Goal: Task Accomplishment & Management: Manage account settings

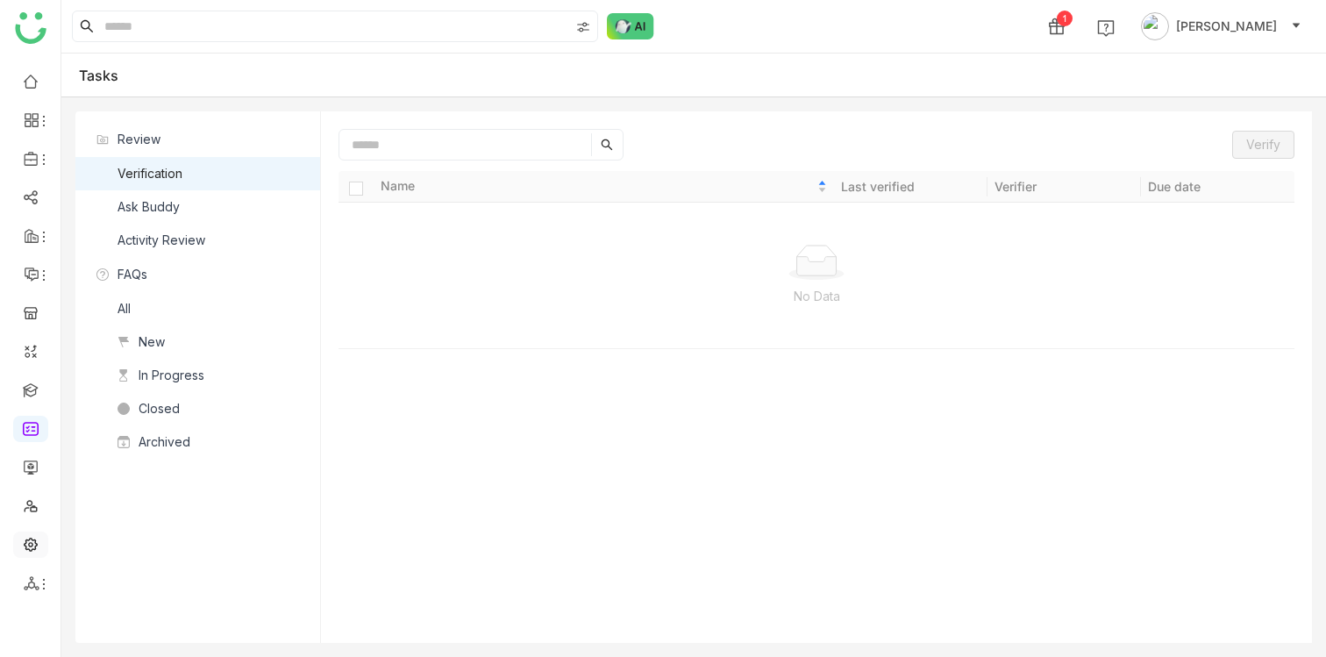
click at [31, 544] on link at bounding box center [31, 543] width 16 height 15
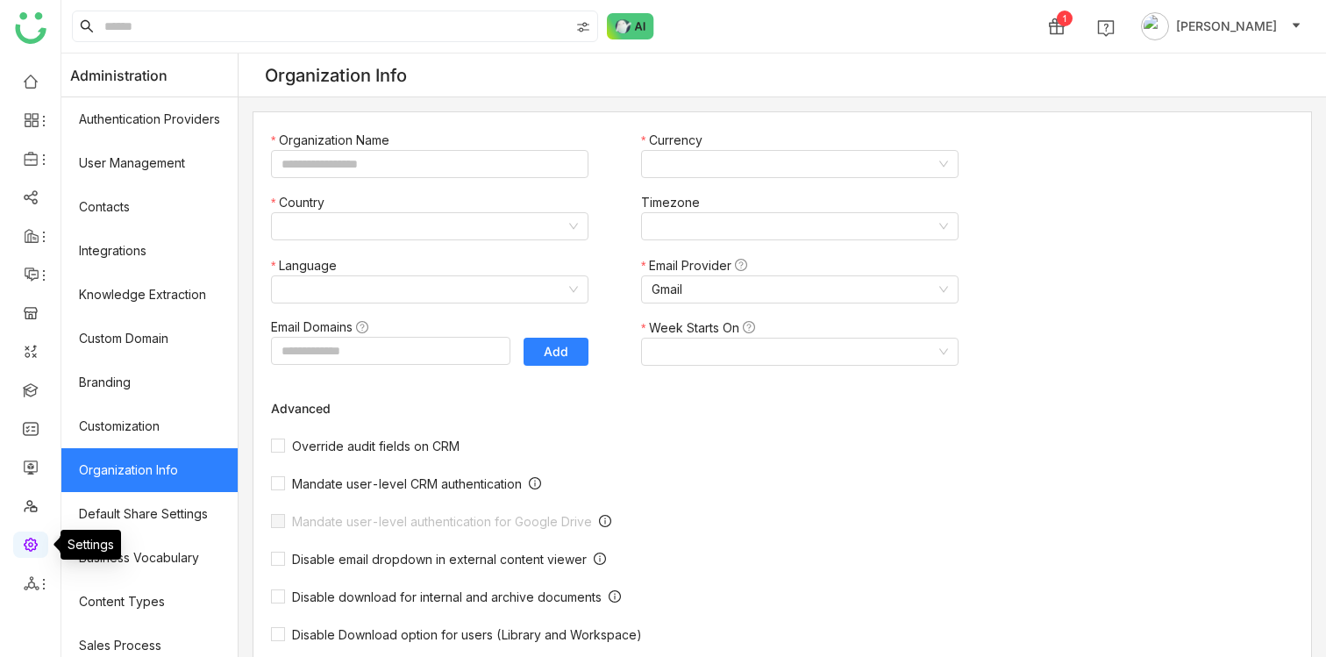
type input "*******"
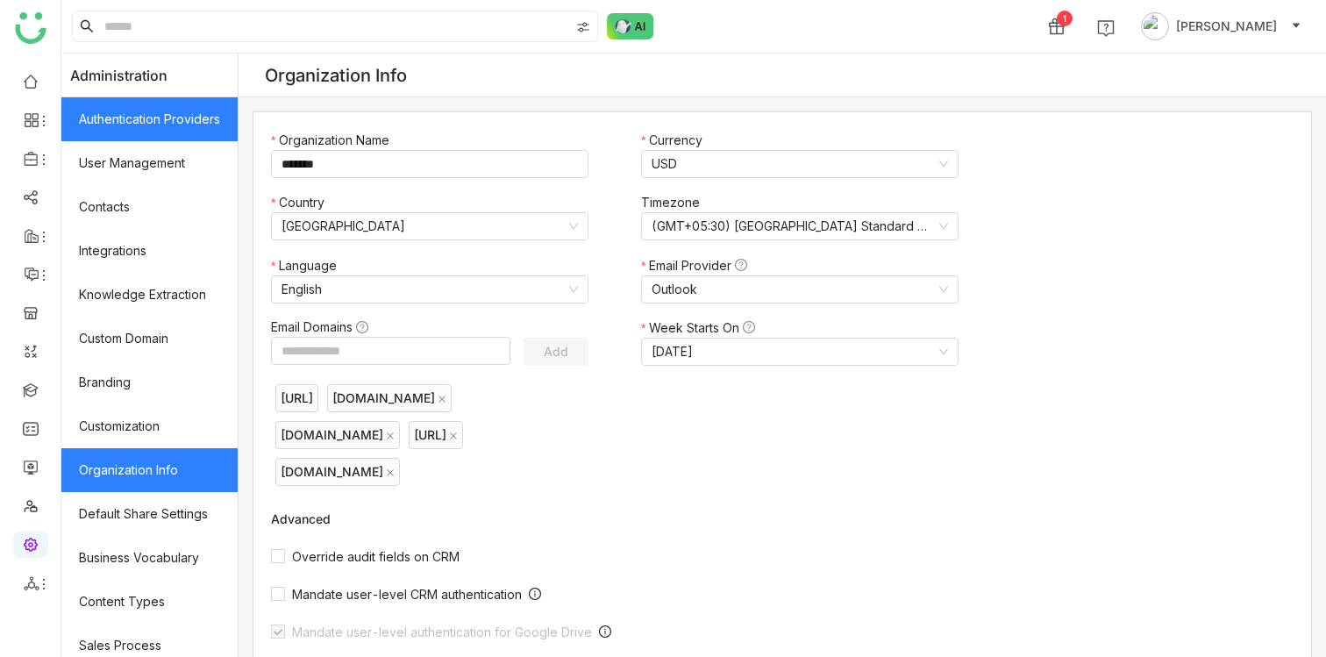
click at [164, 116] on link "Authentication Providers" at bounding box center [149, 119] width 176 height 44
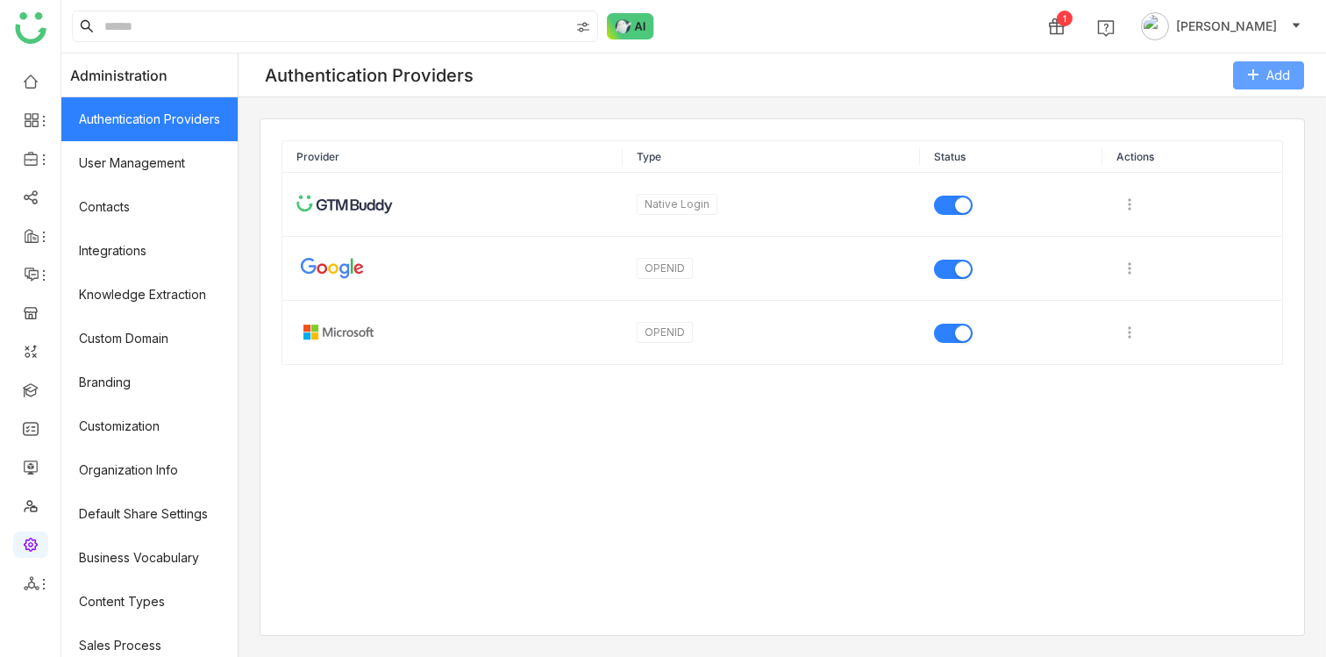
click at [1282, 71] on span "Add" at bounding box center [1278, 75] width 24 height 19
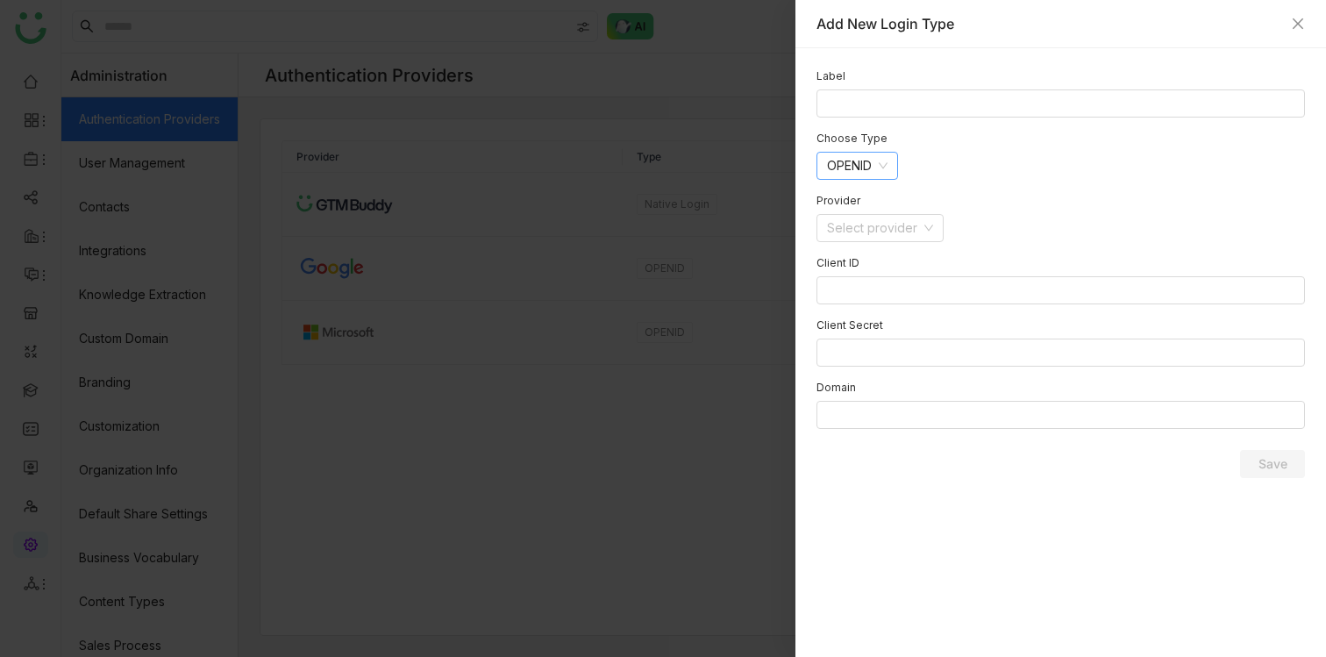
click at [881, 171] on nz-select-item "OPENID" at bounding box center [857, 166] width 61 height 26
click at [885, 220] on input at bounding box center [874, 228] width 94 height 26
click at [874, 165] on nz-select-item "OPENID" at bounding box center [857, 166] width 61 height 26
click at [867, 192] on div "[PERSON_NAME]" at bounding box center [859, 199] width 65 height 19
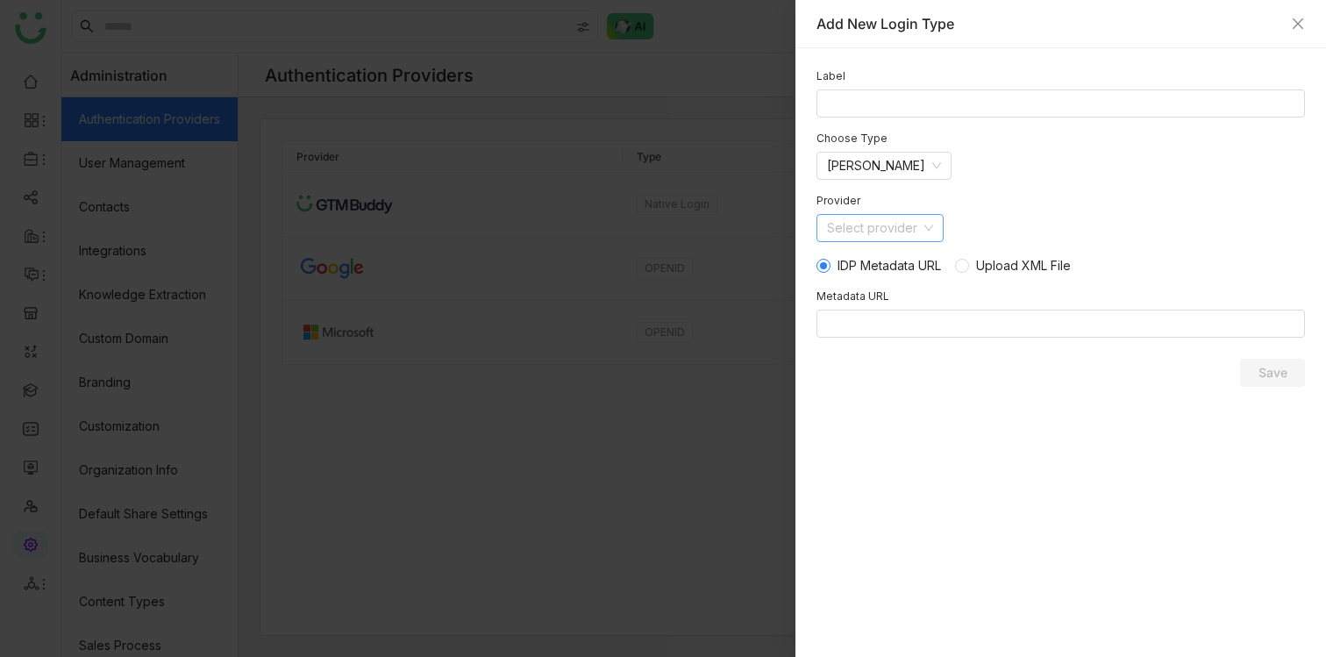
click at [910, 226] on input at bounding box center [874, 228] width 94 height 26
click at [923, 481] on div "Label Choose Type [PERSON_NAME] Provider Select provider IDP Metadata URL Uploa…" at bounding box center [1060, 352] width 531 height 609
click at [868, 233] on input at bounding box center [874, 228] width 94 height 26
click at [870, 290] on div "Okta" at bounding box center [880, 290] width 107 height 19
click at [871, 225] on icon at bounding box center [865, 228] width 11 height 11
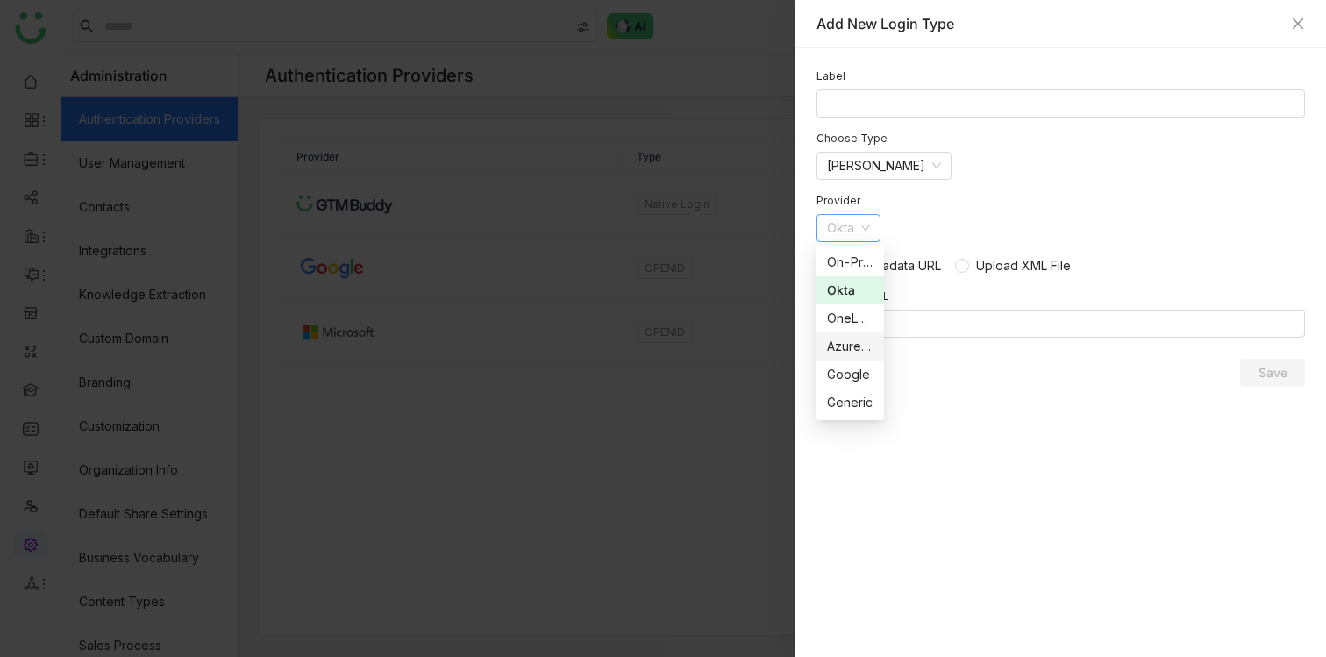
click at [857, 346] on div "Azure AD" at bounding box center [850, 346] width 46 height 19
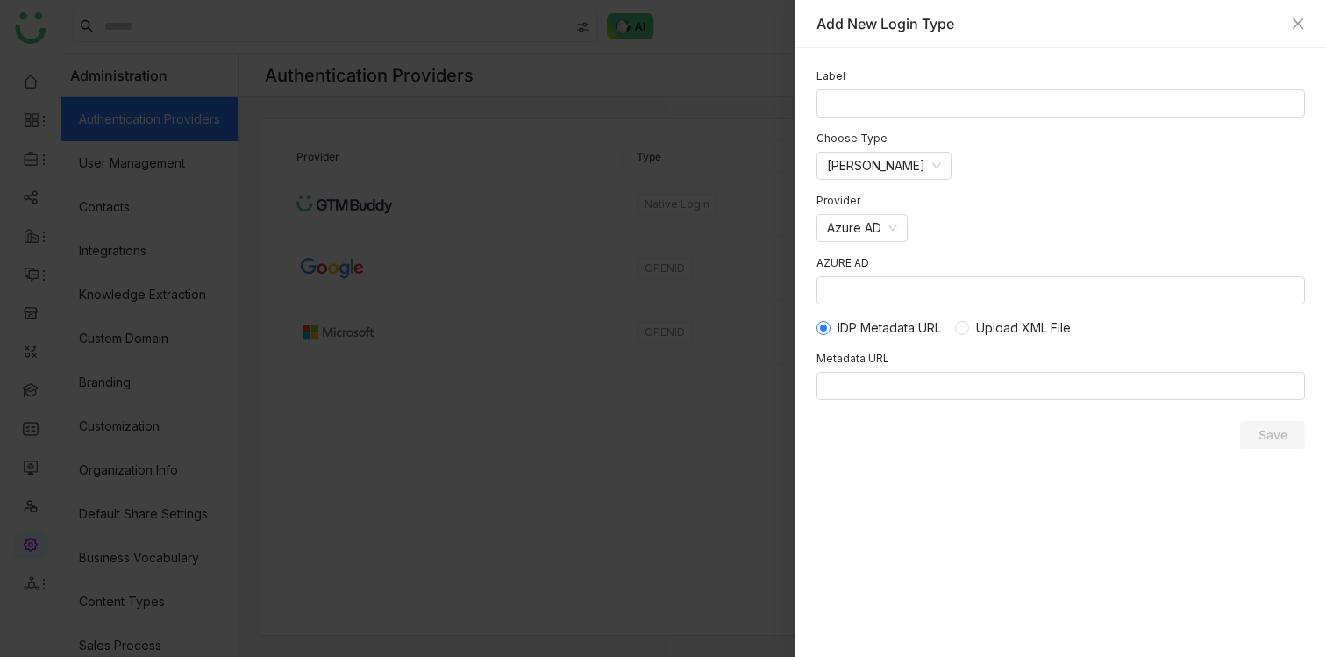
click at [880, 210] on div "Provider Azure AD" at bounding box center [1061, 225] width 489 height 62
click at [865, 218] on nz-select-item "Azure AD" at bounding box center [862, 228] width 70 height 26
click at [1059, 250] on div "Azure AD" at bounding box center [1061, 235] width 489 height 42
click at [889, 284] on input at bounding box center [1061, 290] width 489 height 28
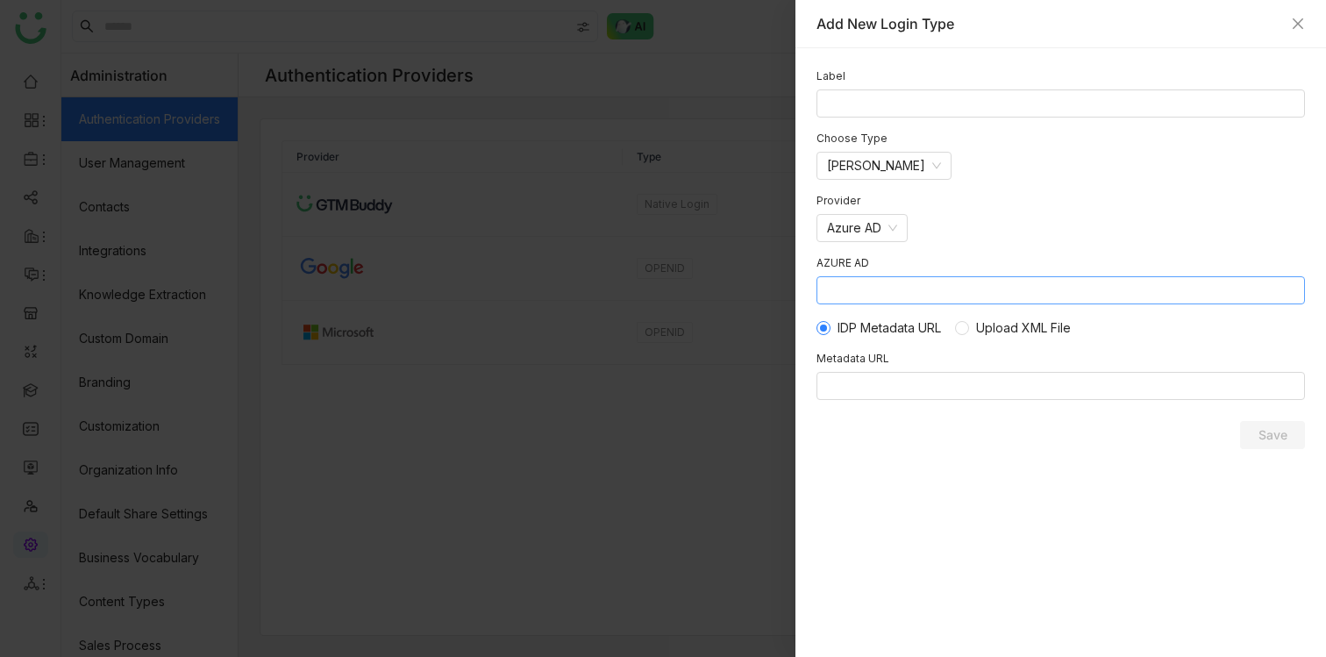
click at [889, 284] on input at bounding box center [1061, 290] width 489 height 28
click at [1016, 167] on nz-form-item "[PERSON_NAME]" at bounding box center [1061, 166] width 489 height 28
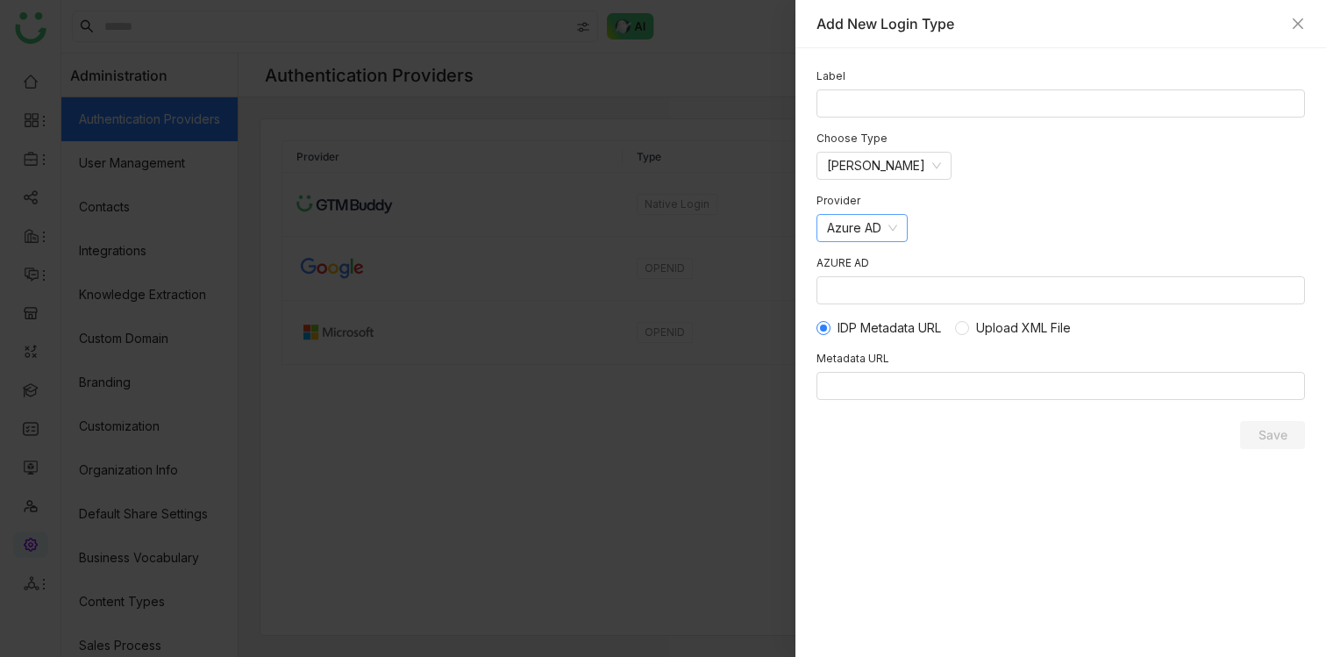
click at [868, 225] on nz-select-item "Azure AD" at bounding box center [862, 228] width 70 height 26
click at [861, 289] on div "Okta" at bounding box center [864, 290] width 74 height 19
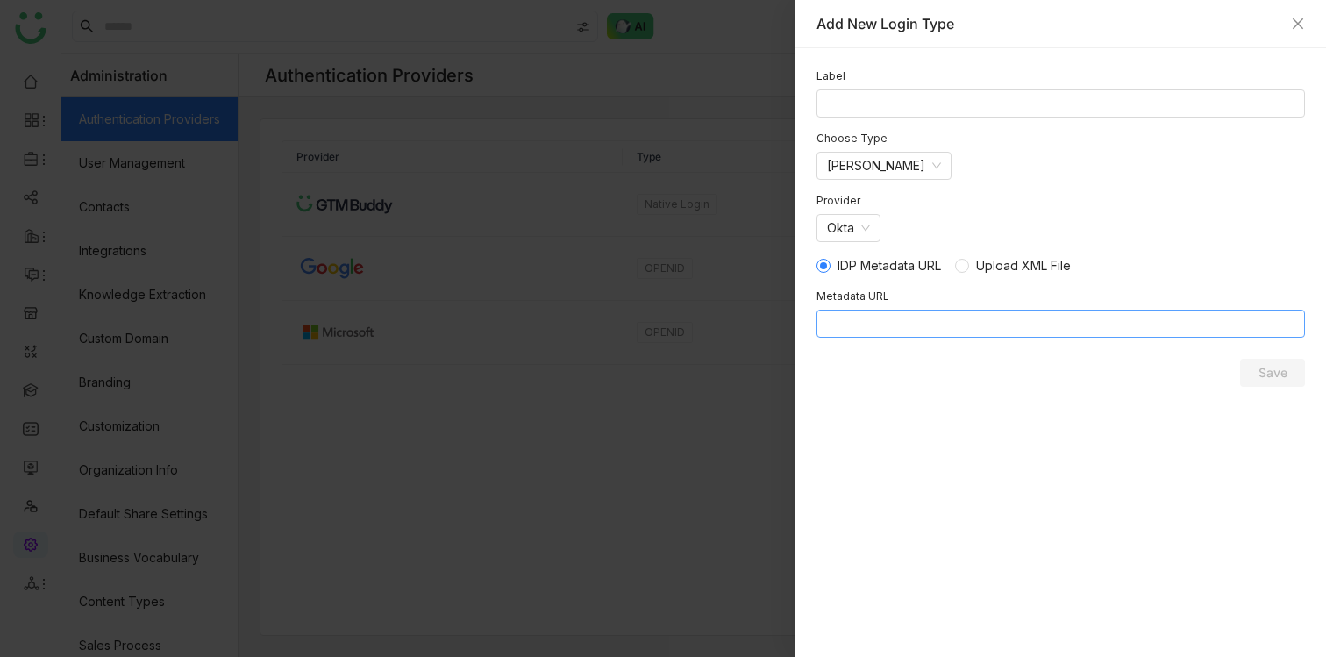
click at [872, 320] on input at bounding box center [1061, 324] width 489 height 28
click at [987, 275] on form "Label Choose Type [PERSON_NAME] Provider Okta IDP Metadata URL Upload XML File …" at bounding box center [1061, 203] width 489 height 268
click at [984, 267] on span "Upload XML File" at bounding box center [1023, 265] width 95 height 15
click at [1082, 197] on div "Provider" at bounding box center [1061, 200] width 489 height 13
click at [1297, 25] on icon "Close" at bounding box center [1298, 24] width 14 height 14
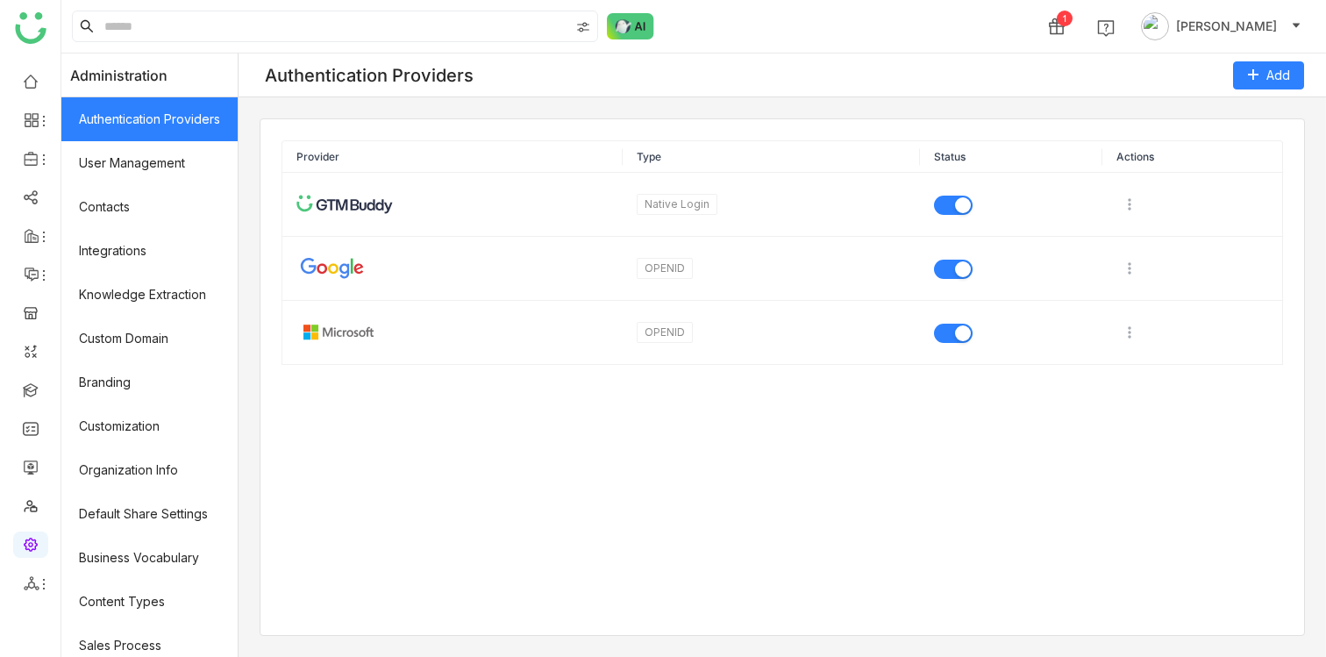
click at [711, 491] on nz-card "Provider Type Status Actions Native Login OPENID OPENID" at bounding box center [782, 376] width 1045 height 517
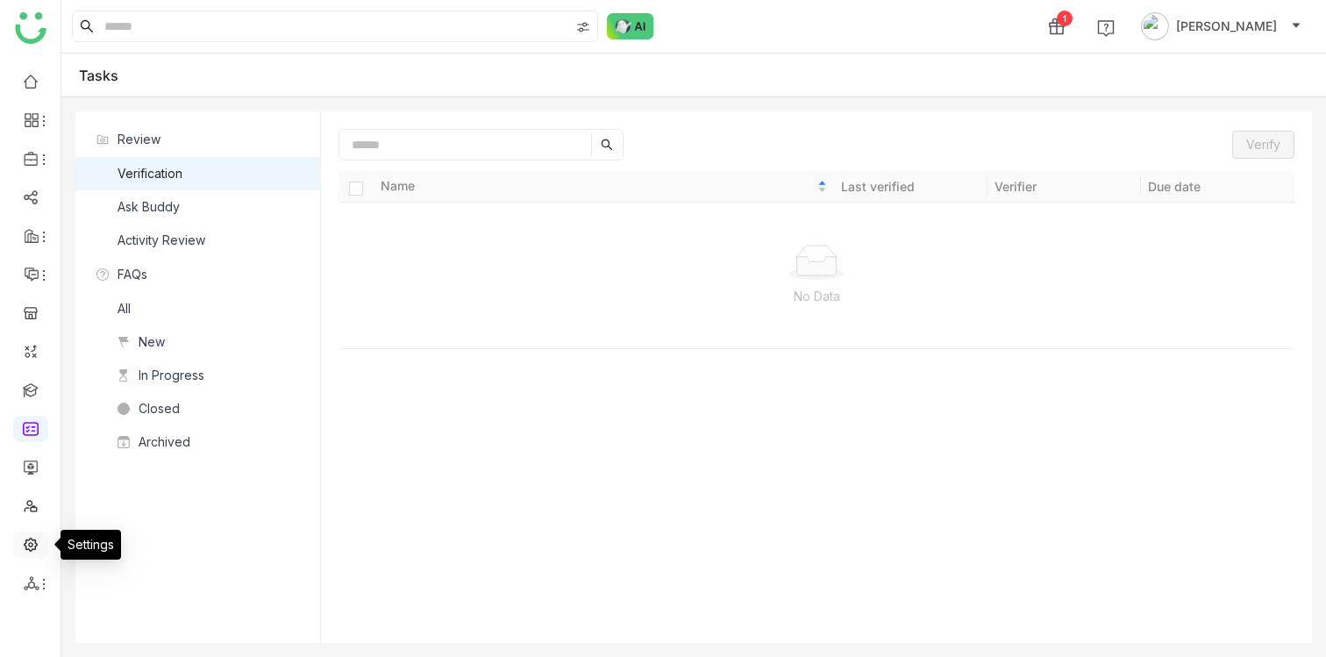
click at [37, 543] on link at bounding box center [31, 543] width 16 height 15
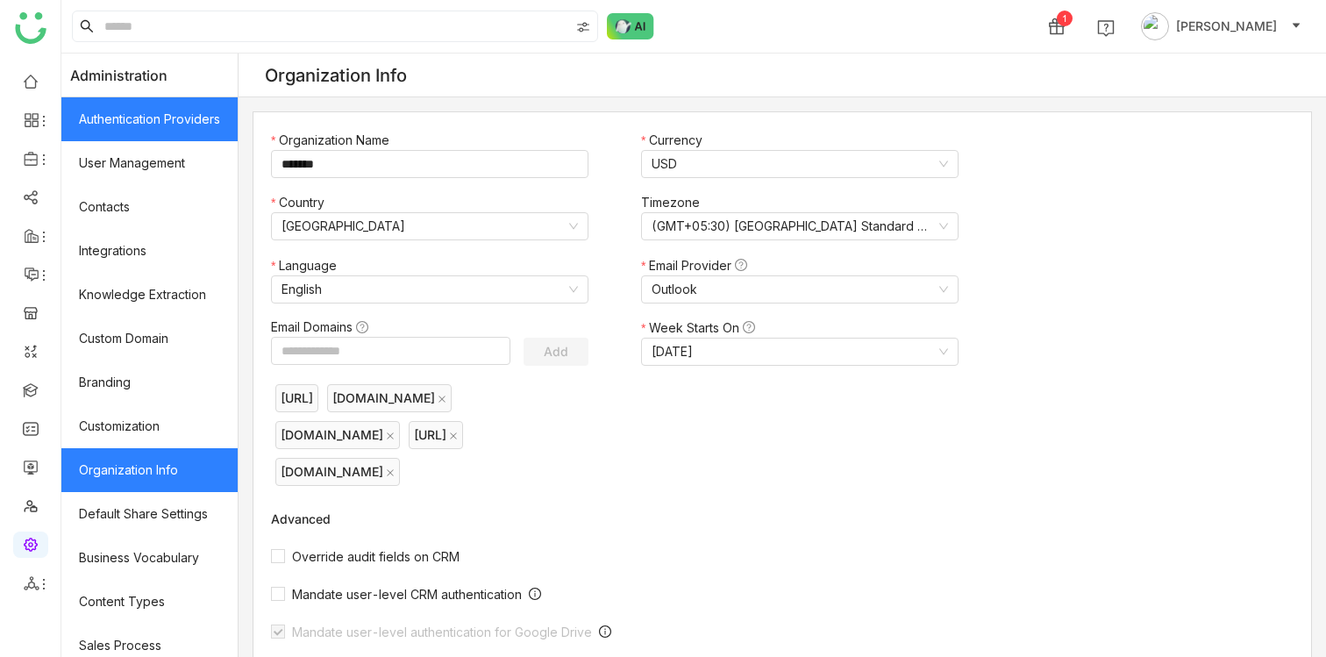
click at [164, 132] on link "Authentication Providers" at bounding box center [149, 119] width 176 height 44
